Goal: Information Seeking & Learning: Find contact information

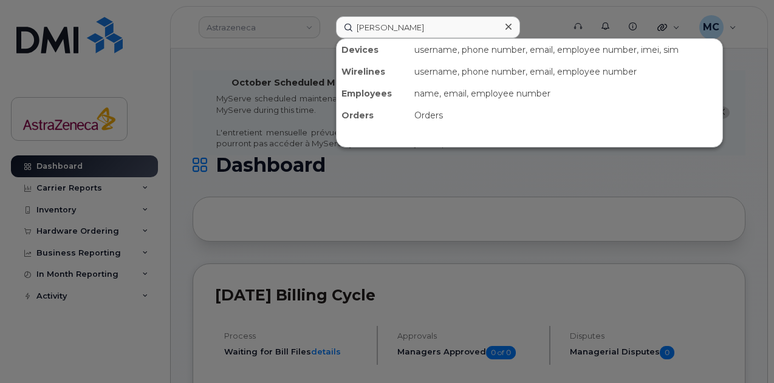
type input "Diego Mendiola"
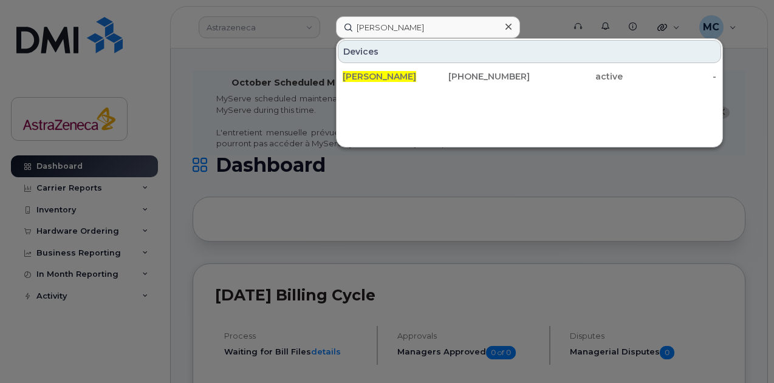
drag, startPoint x: 428, startPoint y: 79, endPoint x: 429, endPoint y: 88, distance: 9.1
click at [428, 79] on div "Diego Mendiola" at bounding box center [390, 76] width 94 height 12
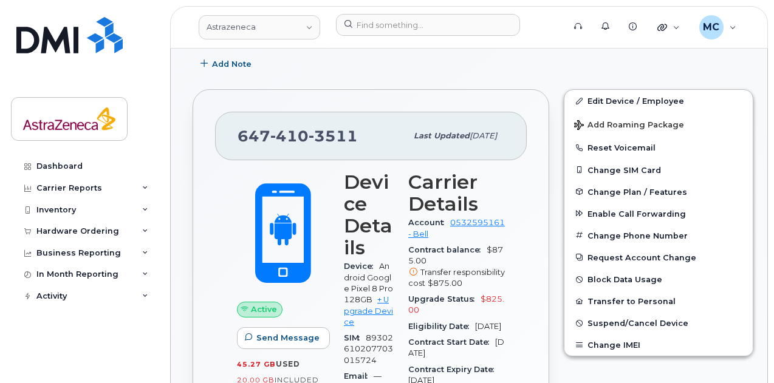
scroll to position [425, 0]
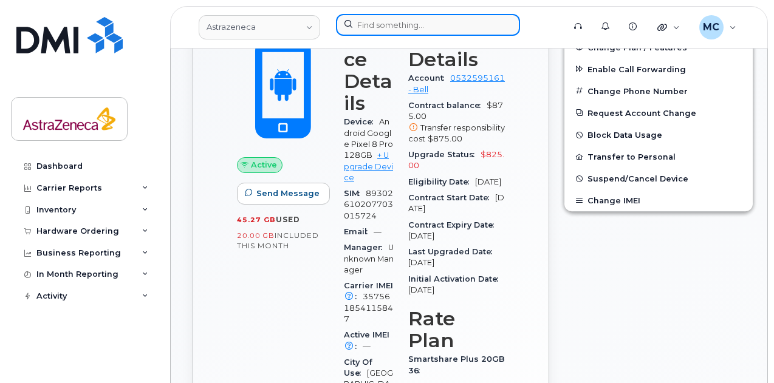
click at [396, 21] on input at bounding box center [428, 25] width 184 height 22
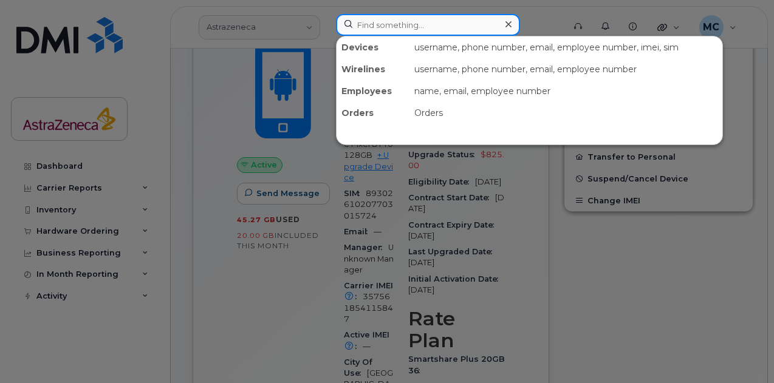
paste input "Jean-Christophe Berube"
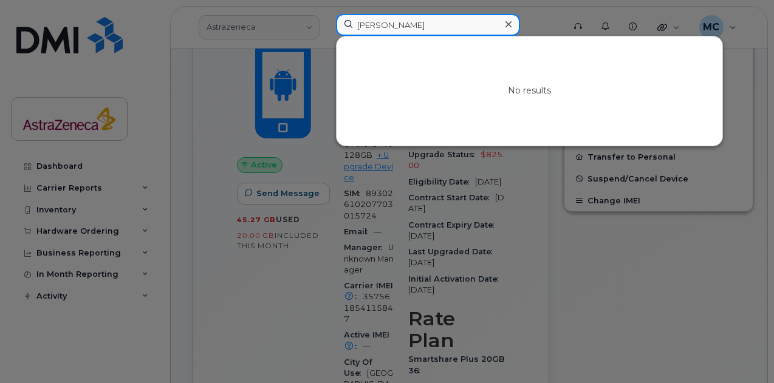
drag, startPoint x: 418, startPoint y: 25, endPoint x: 314, endPoint y: 21, distance: 104.6
click at [348, 21] on input "Jean-Christophe Berube" at bounding box center [428, 25] width 184 height 22
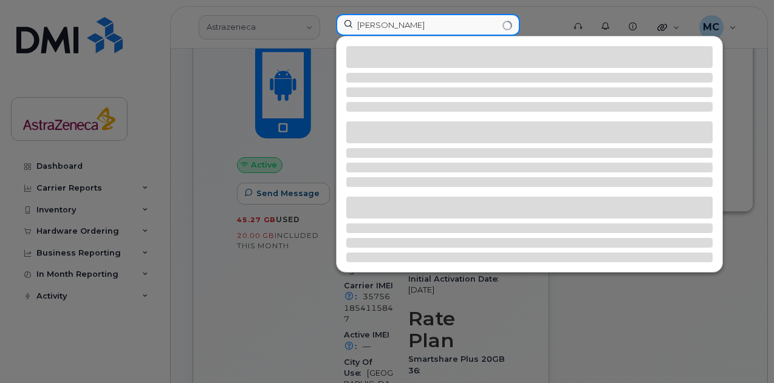
type input "[PERSON_NAME]"
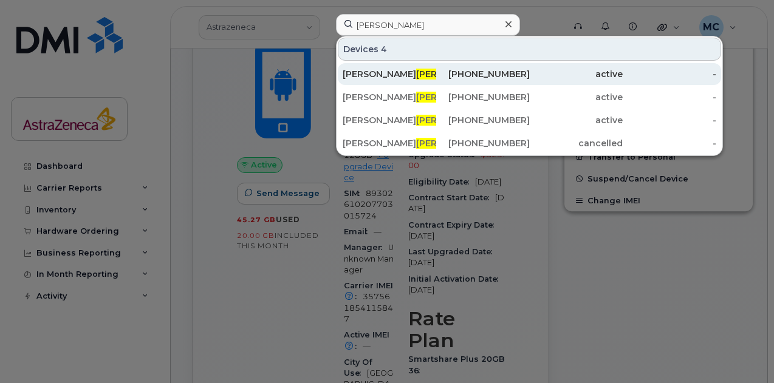
click at [413, 74] on div "Jean Christophe Berube" at bounding box center [390, 74] width 94 height 12
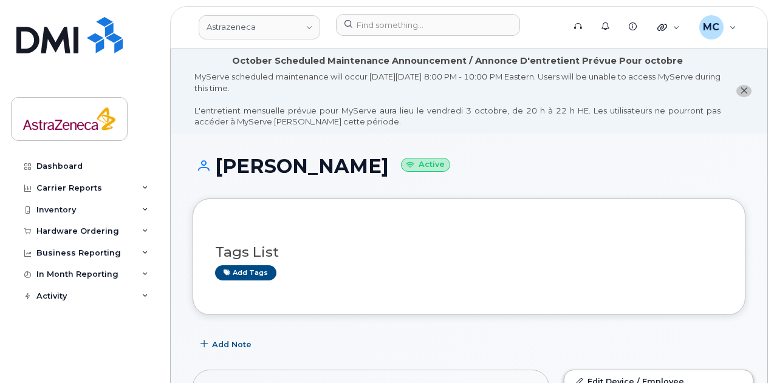
drag, startPoint x: 218, startPoint y: 169, endPoint x: 462, endPoint y: 163, distance: 244.9
click at [462, 163] on h1 "Jean Christophe Berube Active" at bounding box center [469, 166] width 553 height 21
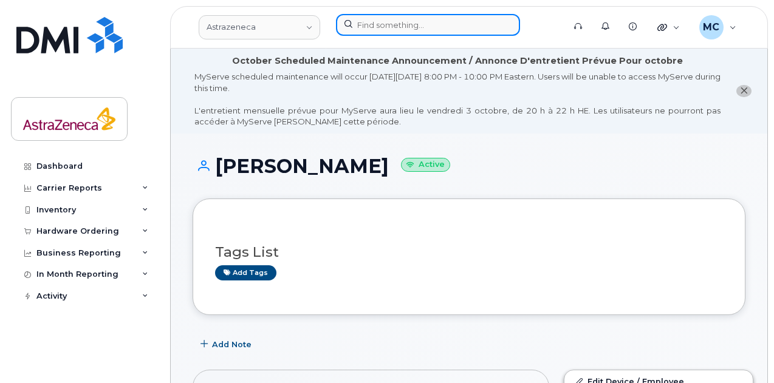
click at [400, 30] on input at bounding box center [428, 25] width 184 height 22
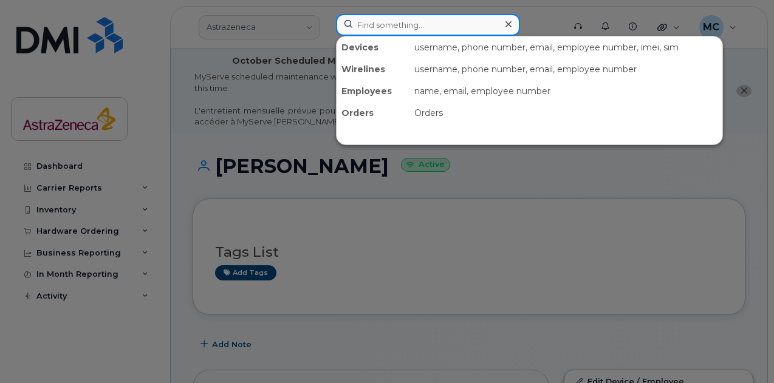
paste input "Jean Christophe Berube"
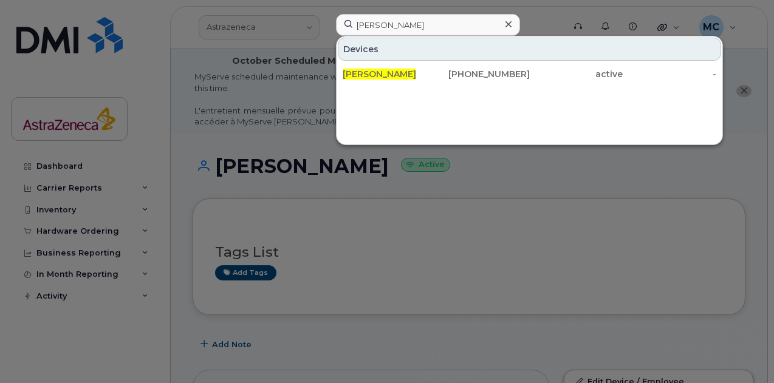
click at [349, 187] on div at bounding box center [387, 191] width 774 height 383
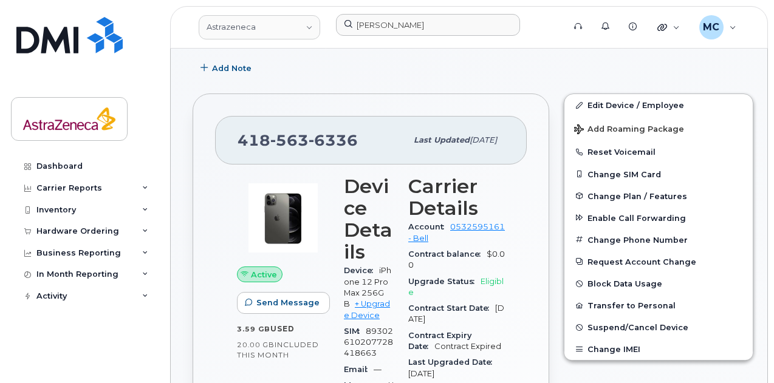
scroll to position [304, 0]
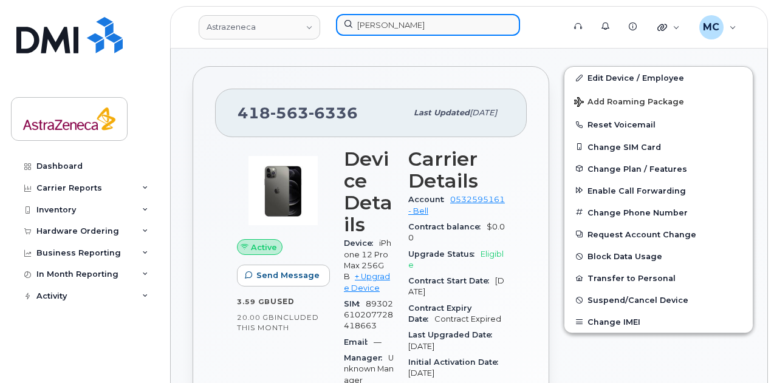
click at [433, 23] on input "Jean Christophe Berube" at bounding box center [428, 25] width 184 height 22
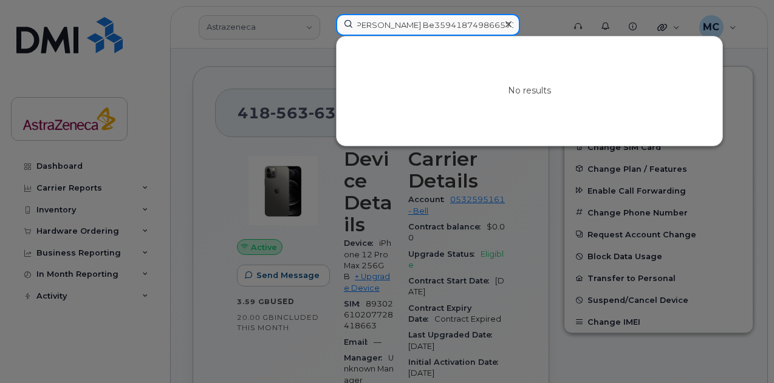
scroll to position [0, 0]
drag, startPoint x: 428, startPoint y: 26, endPoint x: 199, endPoint y: 17, distance: 229.2
click at [326, 17] on div "Jean Christophe Be359418749866571rube No results" at bounding box center [445, 27] width 239 height 27
drag, startPoint x: 440, startPoint y: 22, endPoint x: 506, endPoint y: 29, distance: 65.9
click at [504, 28] on div "359418749866571rube" at bounding box center [428, 25] width 184 height 22
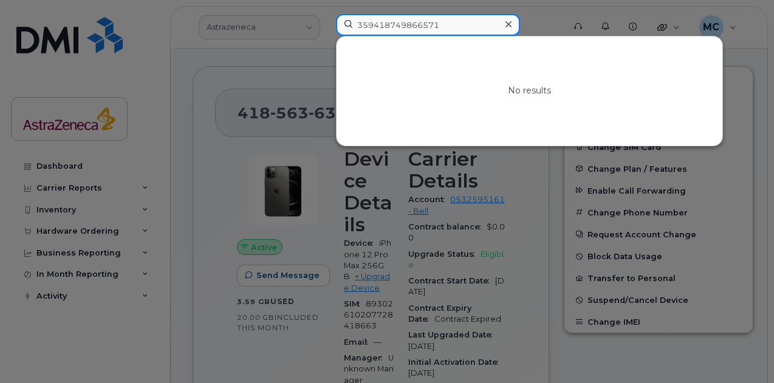
type input "359418749866571"
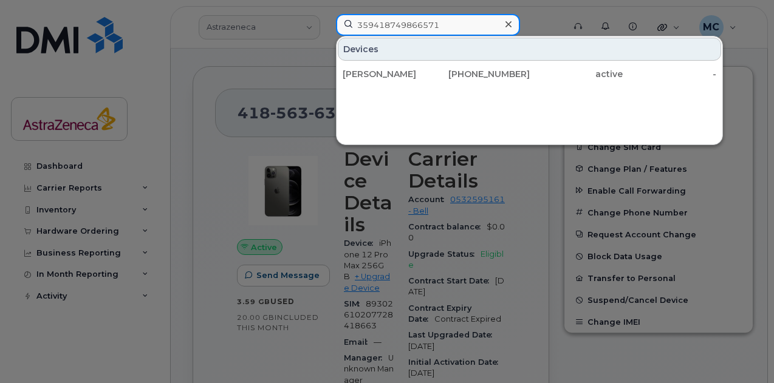
click at [450, 26] on input "359418749866571" at bounding box center [428, 25] width 184 height 22
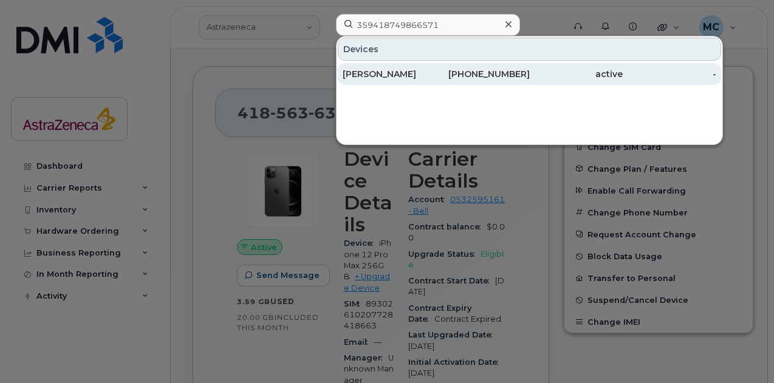
click at [491, 68] on div "905-302-8017" at bounding box center [483, 74] width 94 height 12
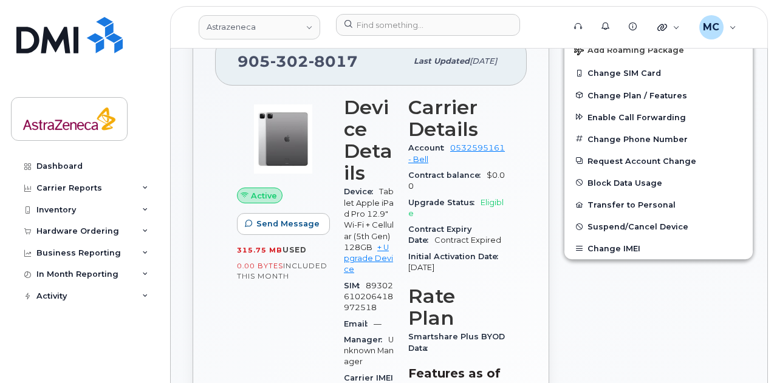
scroll to position [304, 0]
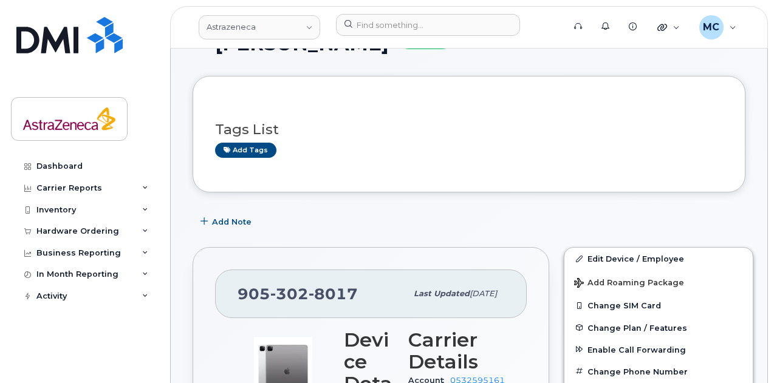
scroll to position [122, 0]
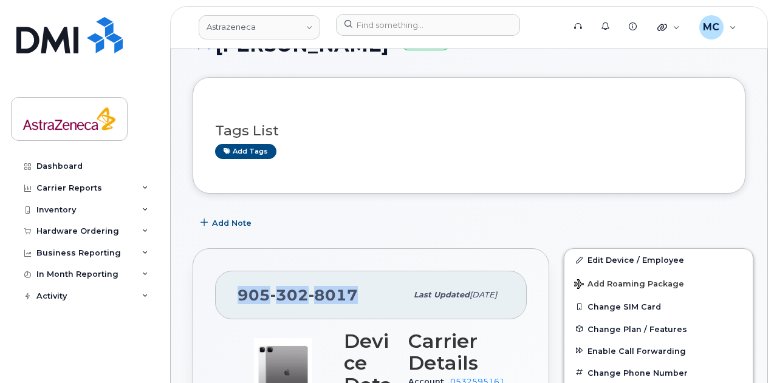
drag, startPoint x: 297, startPoint y: 293, endPoint x: 236, endPoint y: 297, distance: 60.9
click at [236, 297] on div "905 302 8017 Last updated Dec 12, 2024" at bounding box center [371, 295] width 312 height 49
copy span "905 302 8017"
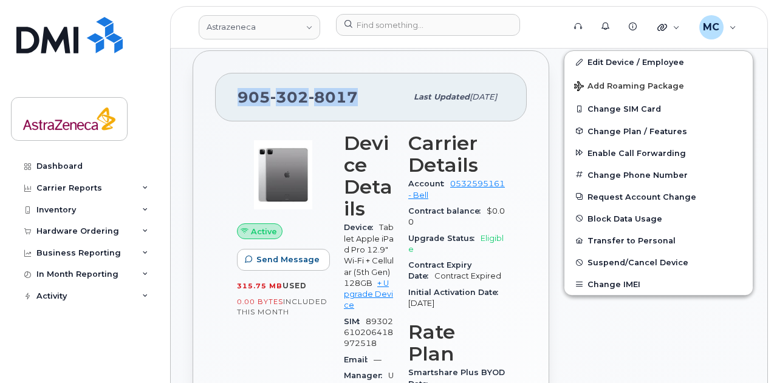
scroll to position [182, 0]
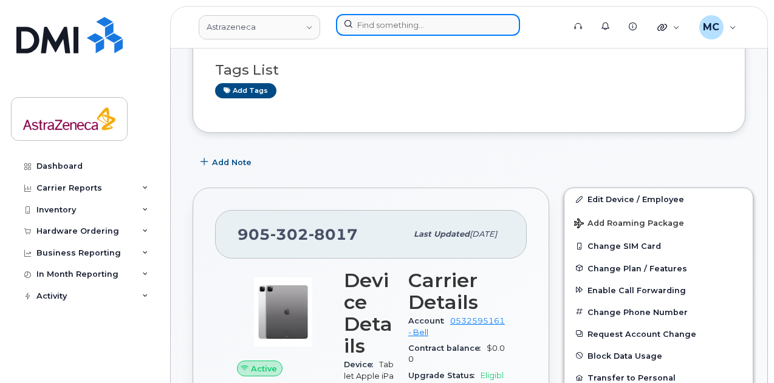
click at [399, 26] on input at bounding box center [428, 25] width 184 height 22
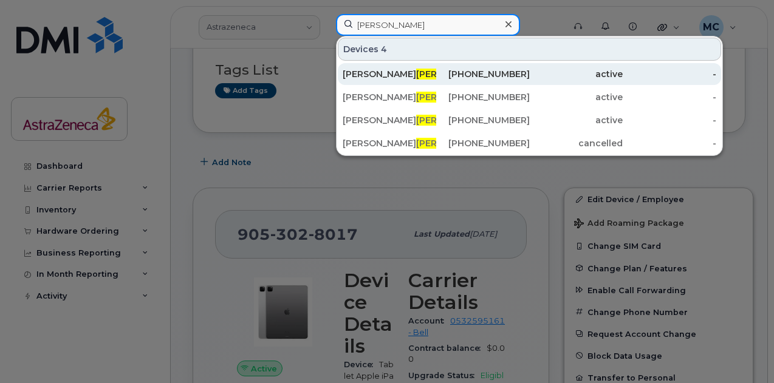
type input "berube"
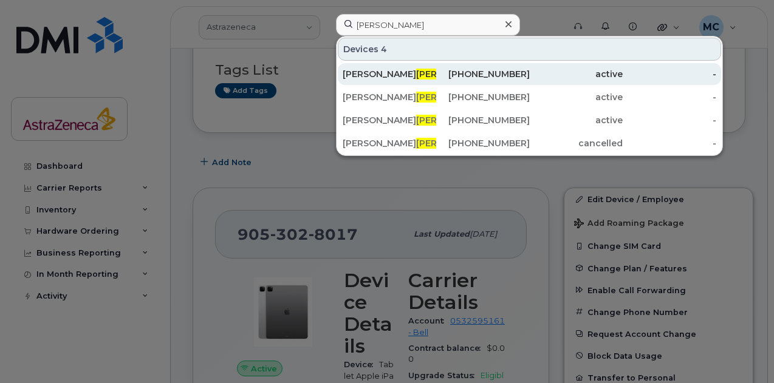
click at [422, 77] on span "Berube" at bounding box center [453, 74] width 74 height 11
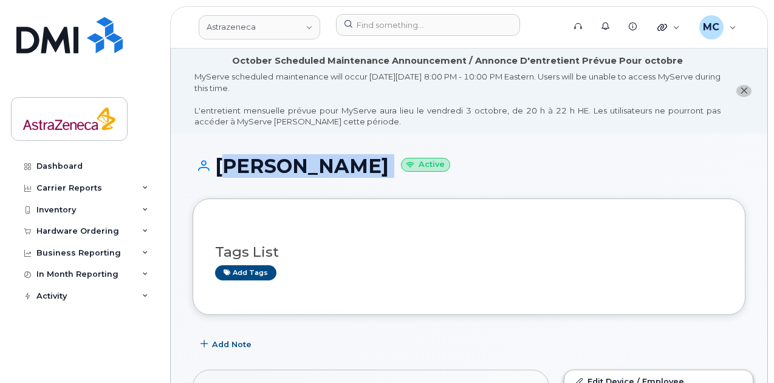
drag, startPoint x: 216, startPoint y: 166, endPoint x: 492, endPoint y: 165, distance: 275.9
click at [492, 165] on h1 "[PERSON_NAME] Active" at bounding box center [469, 166] width 553 height 21
copy h1 "[PERSON_NAME]"
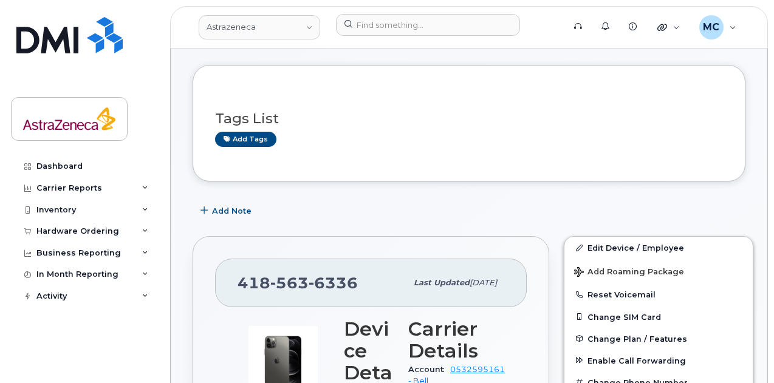
scroll to position [243, 0]
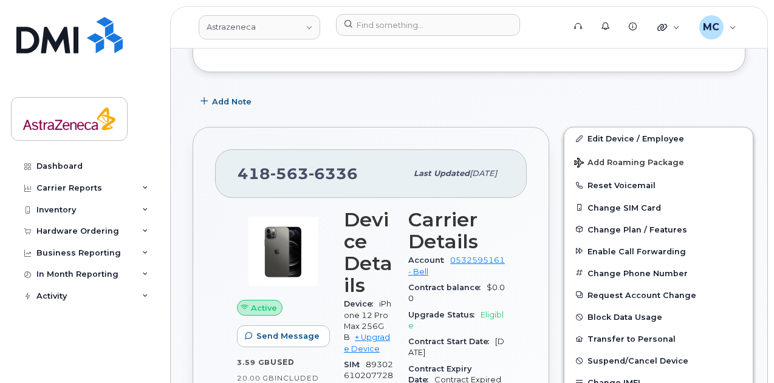
click at [274, 171] on span "563" at bounding box center [289, 174] width 38 height 18
drag, startPoint x: 351, startPoint y: 170, endPoint x: 233, endPoint y: 172, distance: 118.5
click at [233, 172] on div "[PHONE_NUMBER] Last updated [DATE]" at bounding box center [371, 173] width 312 height 49
copy span "[PHONE_NUMBER]"
